Goal: Information Seeking & Learning: Compare options

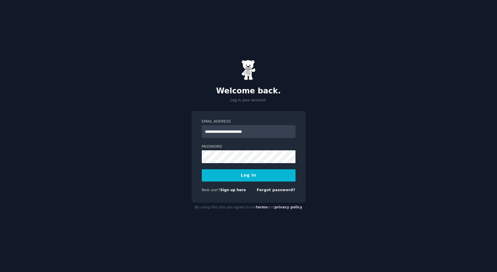
type input "**********"
click at [256, 174] on button "Log In" at bounding box center [249, 175] width 94 height 12
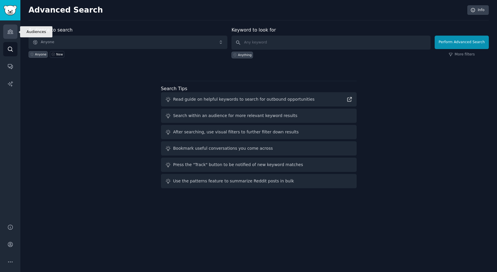
click at [10, 33] on icon "Sidebar" at bounding box center [10, 32] width 6 height 6
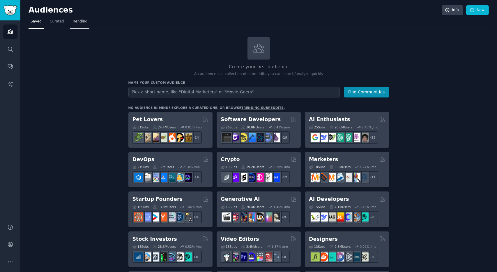
click at [75, 26] on link "Trending" at bounding box center [79, 23] width 19 height 12
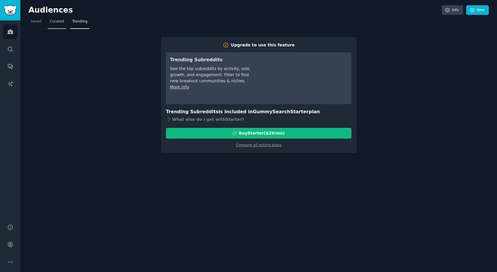
click at [57, 23] on span "Curated" at bounding box center [57, 21] width 14 height 5
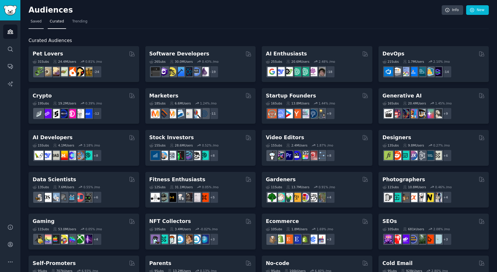
click at [34, 20] on span "Saved" at bounding box center [36, 21] width 11 height 5
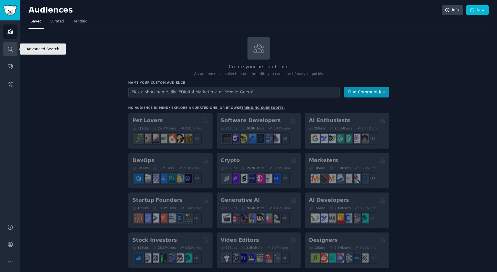
click at [13, 50] on icon "Sidebar" at bounding box center [10, 49] width 6 height 6
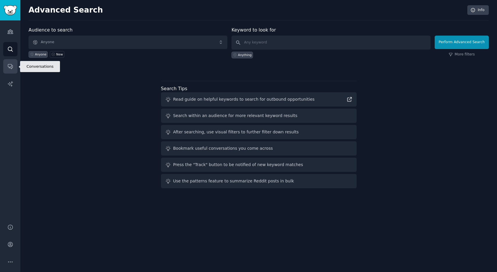
click at [8, 65] on icon "Sidebar" at bounding box center [10, 66] width 6 height 6
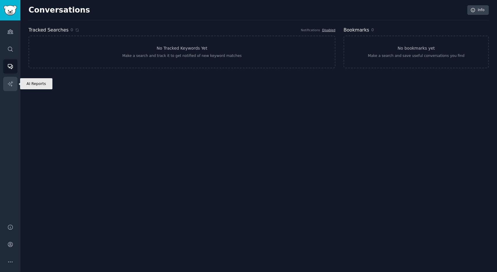
click at [10, 83] on icon "Sidebar" at bounding box center [10, 83] width 5 height 5
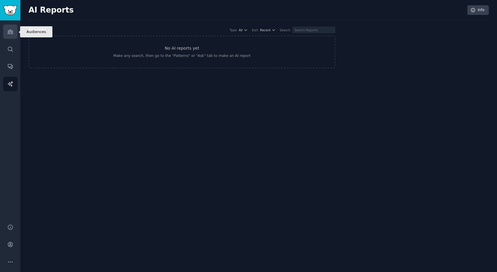
click at [11, 34] on icon "Sidebar" at bounding box center [10, 32] width 5 height 4
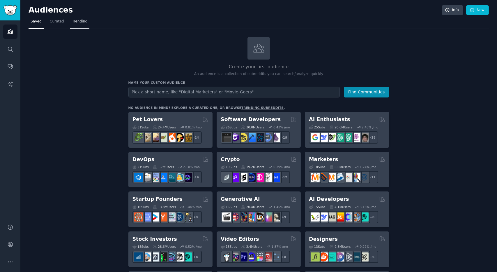
click at [74, 21] on span "Trending" at bounding box center [79, 21] width 15 height 5
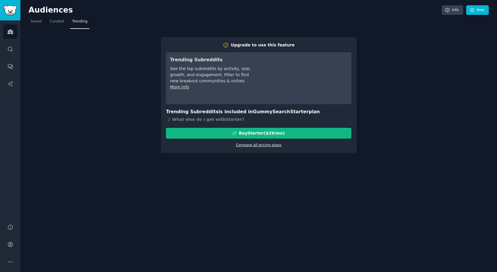
click at [255, 145] on link "Compare all pricing plans" at bounding box center [258, 145] width 45 height 4
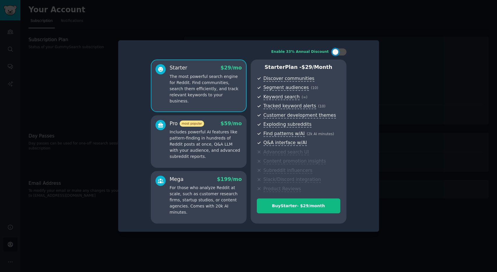
click at [434, 61] on div at bounding box center [248, 136] width 497 height 272
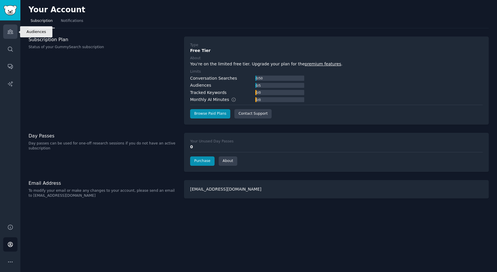
click at [10, 34] on icon "Sidebar" at bounding box center [10, 32] width 6 height 6
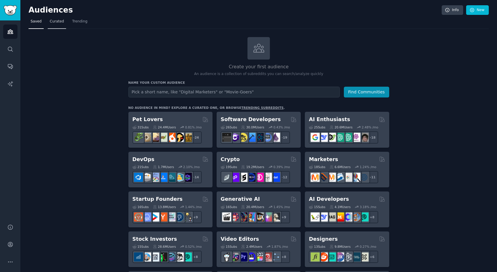
click at [53, 21] on span "Curated" at bounding box center [57, 21] width 14 height 5
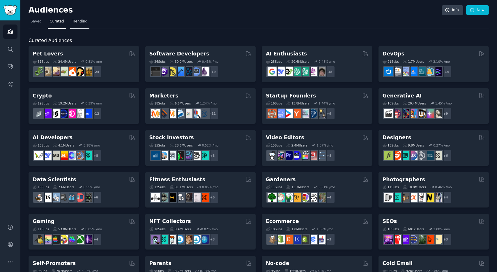
click at [82, 22] on span "Trending" at bounding box center [79, 21] width 15 height 5
